Goal: Obtain resource: Obtain resource

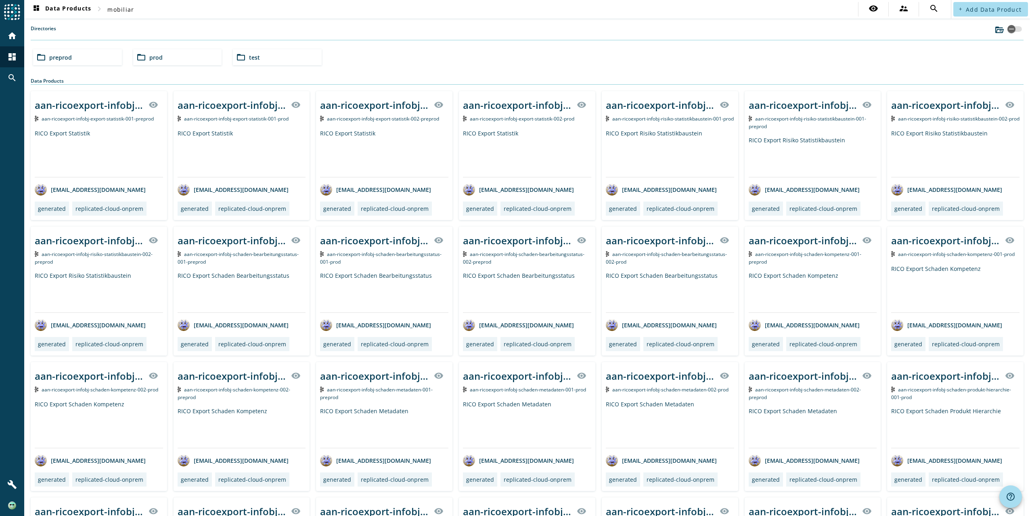
click at [179, 60] on div "folder_open prod" at bounding box center [177, 57] width 89 height 16
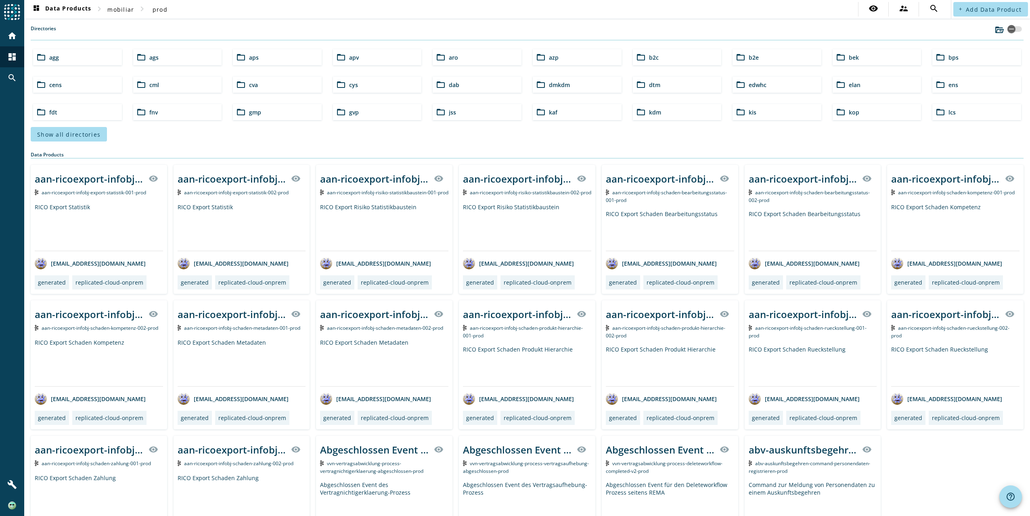
click at [475, 60] on div "folder_open aro" at bounding box center [477, 57] width 89 height 16
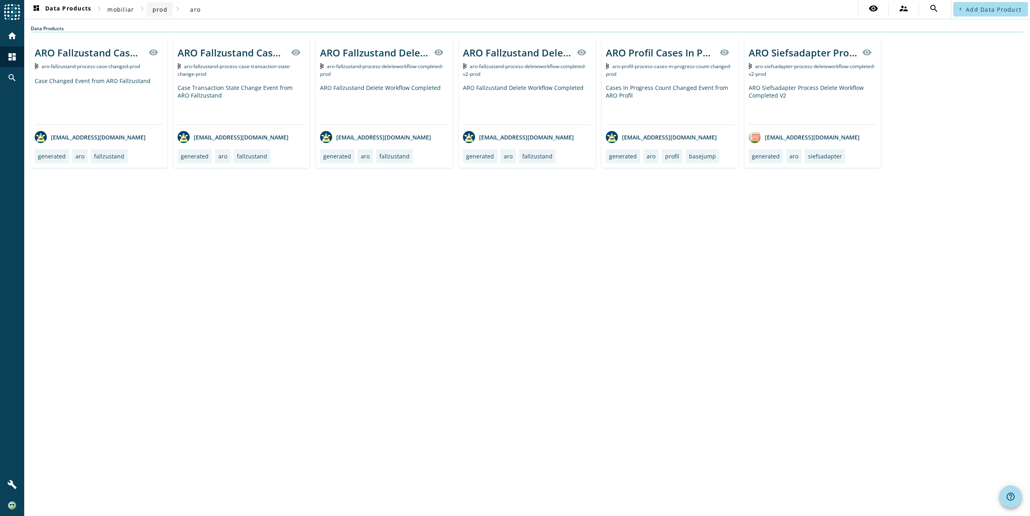
click at [166, 8] on span "prod" at bounding box center [160, 10] width 15 height 8
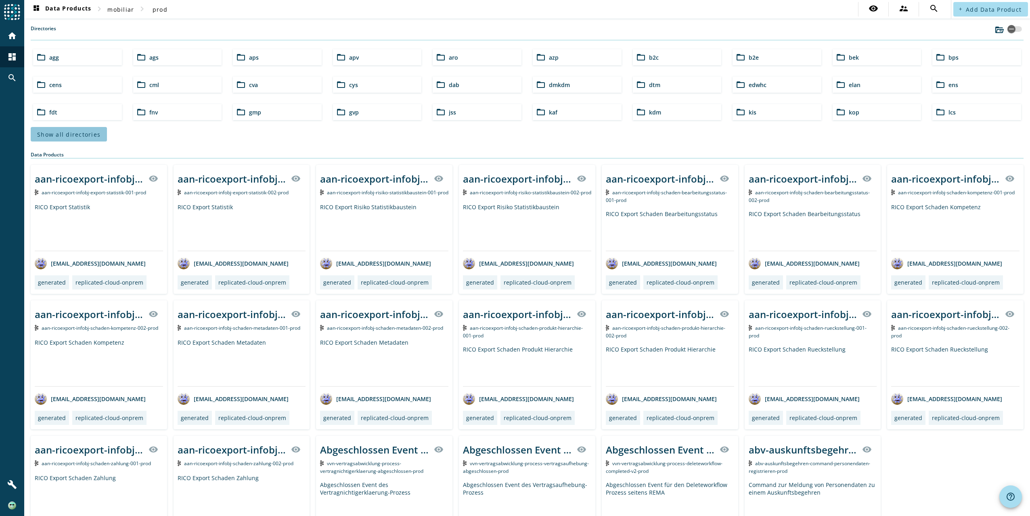
click at [88, 140] on span at bounding box center [69, 134] width 76 height 19
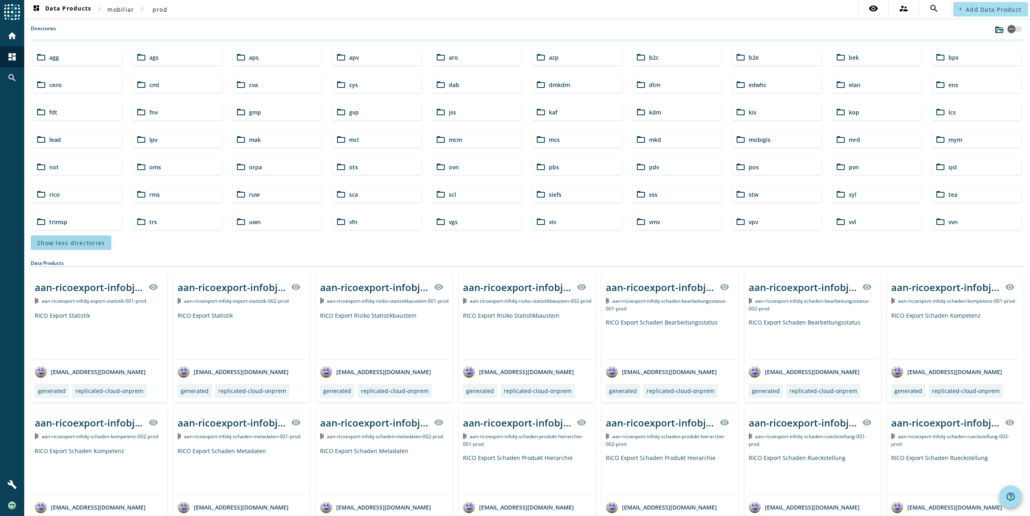
click at [88, 140] on div "folder_open lead" at bounding box center [77, 140] width 89 height 16
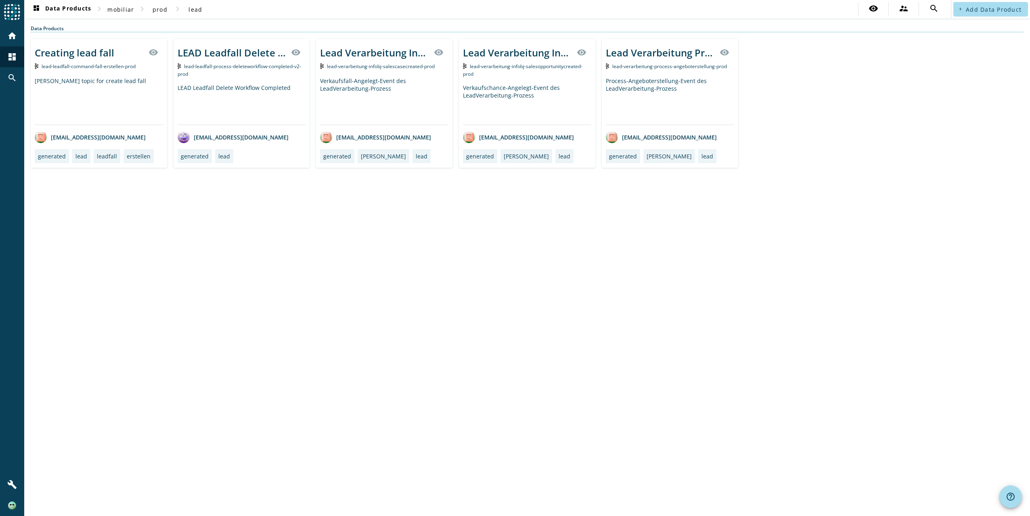
click at [403, 67] on span "lead-verarbeitung-infobj-salescasecreated-prod" at bounding box center [381, 66] width 108 height 7
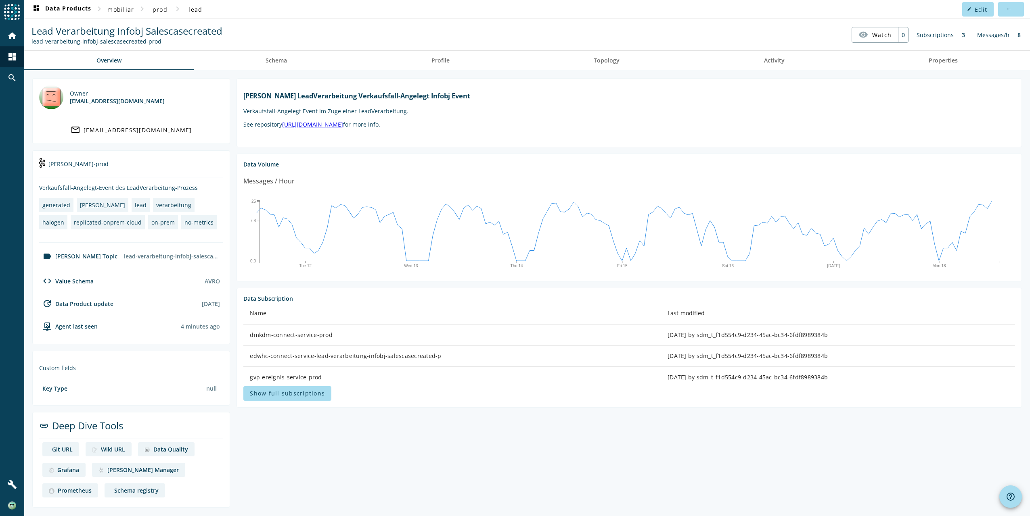
drag, startPoint x: 32, startPoint y: 42, endPoint x: 164, endPoint y: 43, distance: 132.4
click at [164, 43] on div "lead-verarbeitung-infobj-salescasecreated-prod" at bounding box center [126, 42] width 191 height 8
drag, startPoint x: 164, startPoint y: 43, endPoint x: 120, endPoint y: 44, distance: 44.0
click at [120, 44] on div "lead-verarbeitung-infobj-salescasecreated-prod" at bounding box center [126, 42] width 191 height 8
drag, startPoint x: 31, startPoint y: 32, endPoint x: 237, endPoint y: 35, distance: 205.8
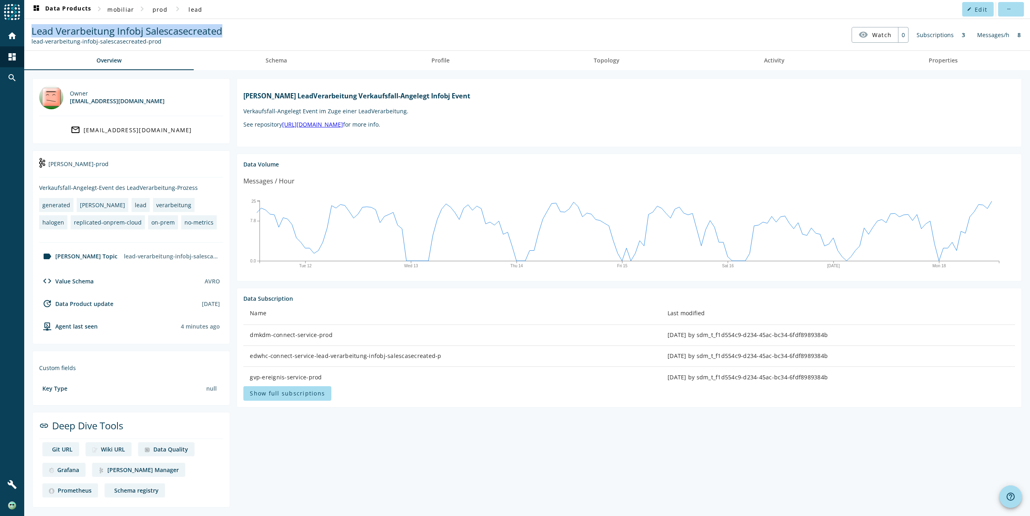
click at [237, 35] on nav "Lead Verarbeitung Infobj Salescasecreated lead-verarbeitung-infobj-salescasecre…" at bounding box center [526, 34] width 999 height 25
copy span "Lead Verarbeitung Infobj Salescasecreated"
click at [188, 10] on span "lead" at bounding box center [195, 10] width 14 height 8
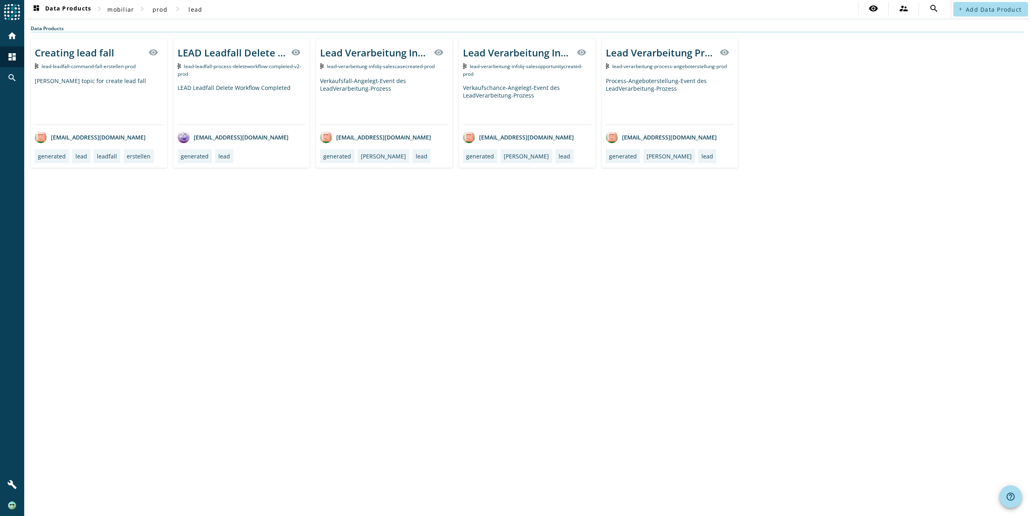
click at [526, 68] on span "lead-verarbeitung-infobj-salesopportunitycreated-prod" at bounding box center [522, 70] width 119 height 15
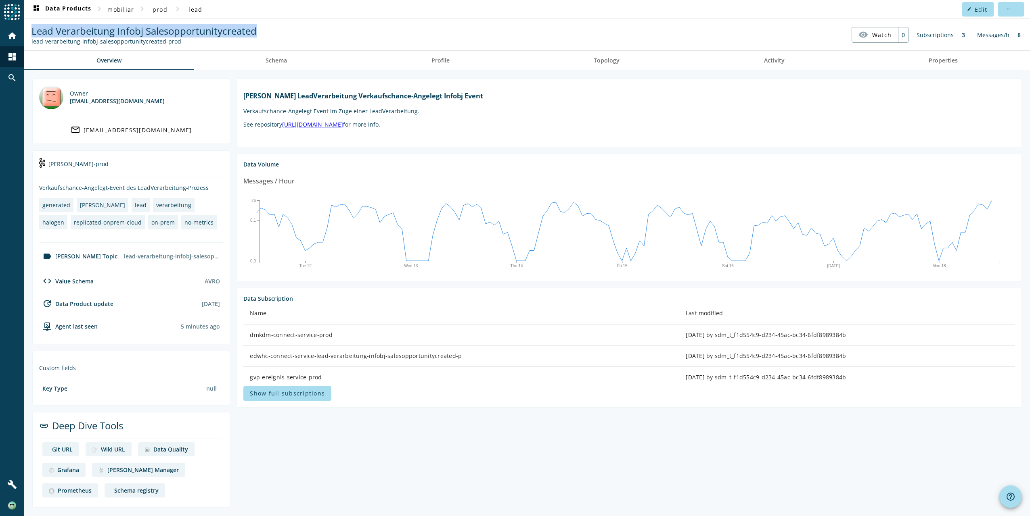
drag, startPoint x: 33, startPoint y: 31, endPoint x: 259, endPoint y: 31, distance: 225.6
click at [259, 31] on nav "Lead Verarbeitung Infobj Salesopportunitycreated lead-verarbeitung-infobj-sales…" at bounding box center [526, 34] width 999 height 25
copy span "Lead Verarbeitung Infobj Salesopportunitycreated"
